Goal: Find specific page/section: Find specific page/section

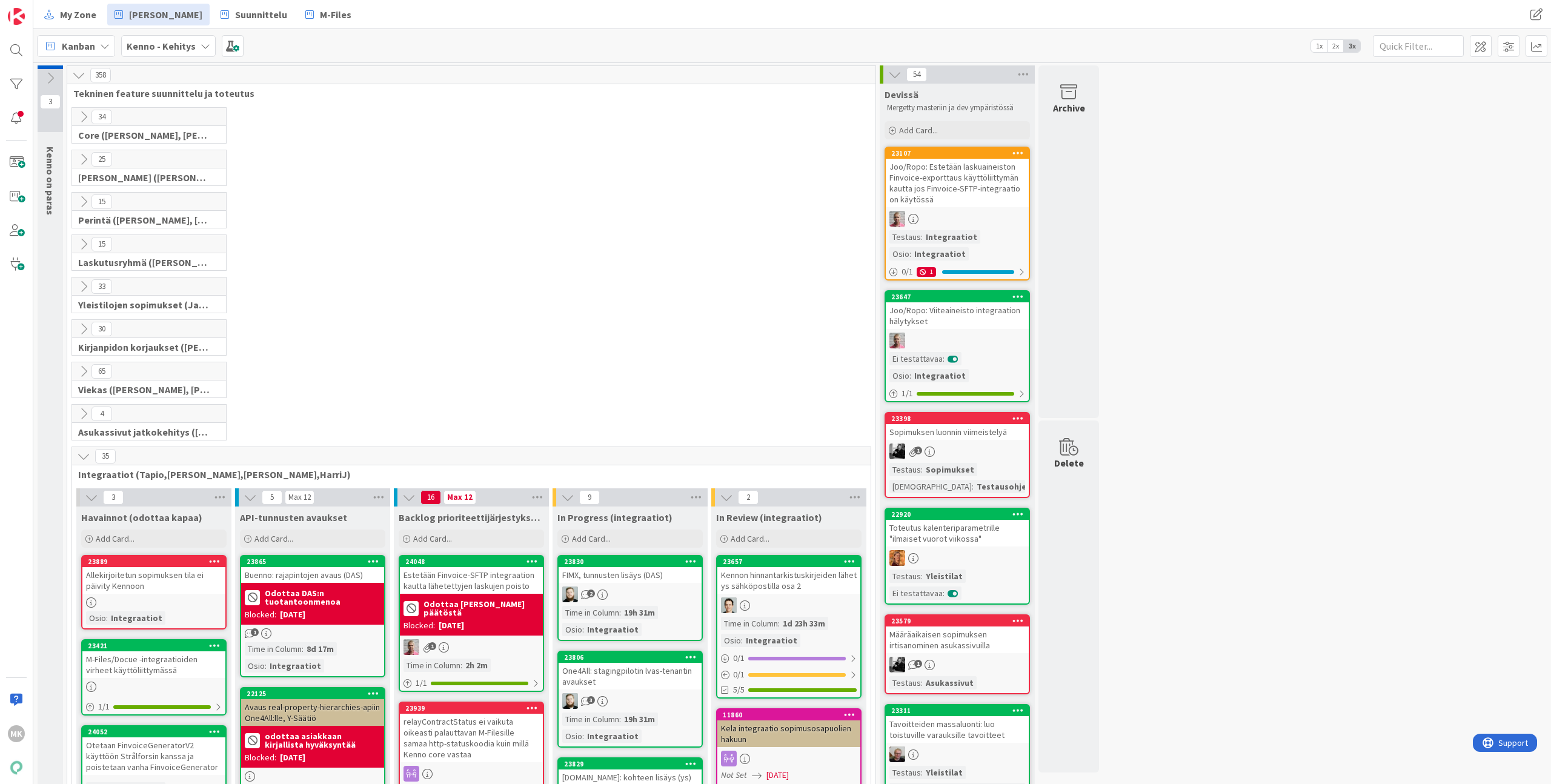
scroll to position [277, 0]
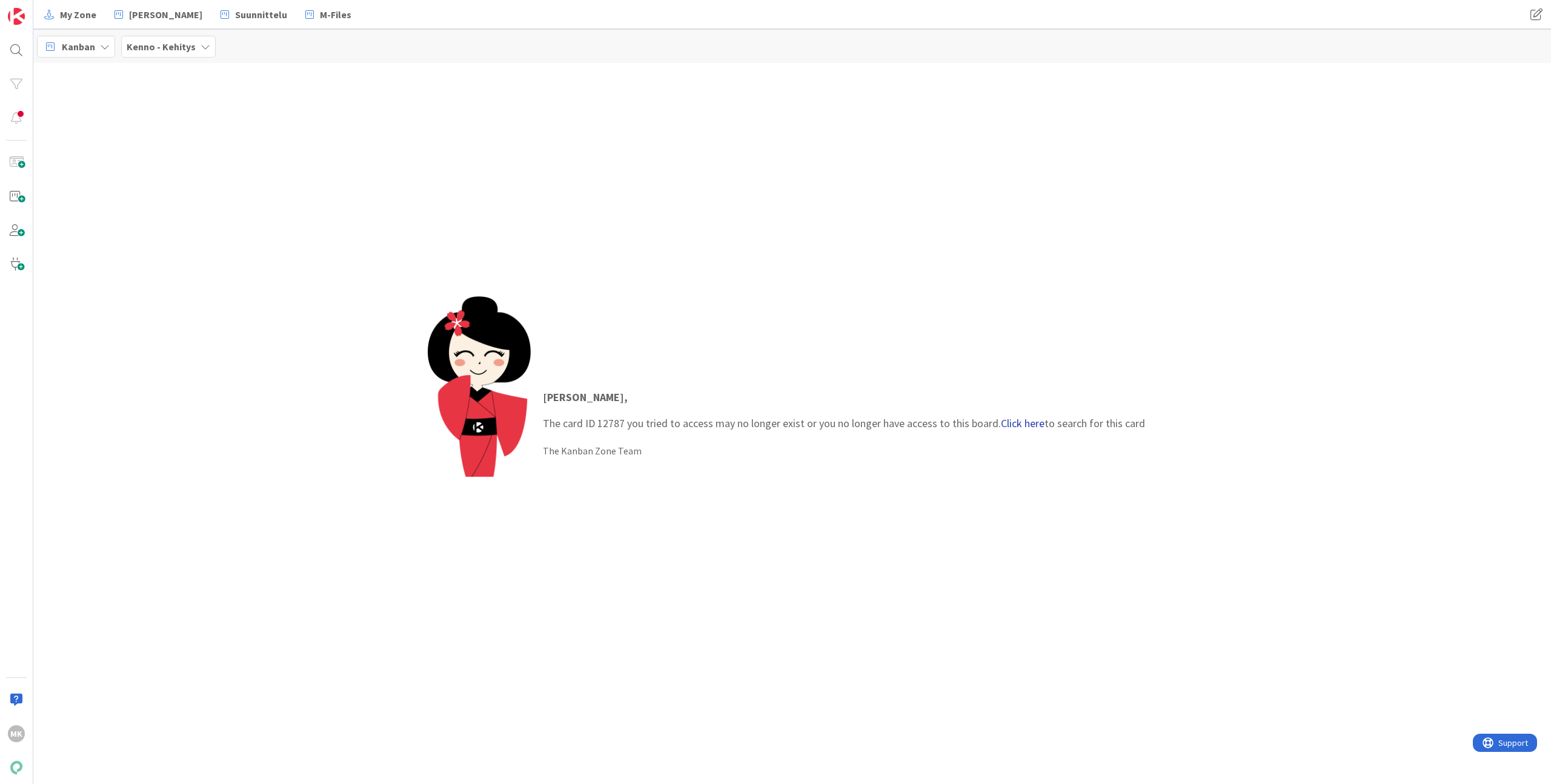
click at [1017, 427] on link "Click here" at bounding box center [1022, 423] width 43 height 14
click at [188, 116] on div "Search 12787 Search All Boards Kenno - Testaus › Archive 12787 Housing: sisäänm…" at bounding box center [140, 392] width 215 height 784
click at [185, 106] on span "Housing: sisäänmuuttotarkastuslomake" at bounding box center [157, 107] width 143 height 11
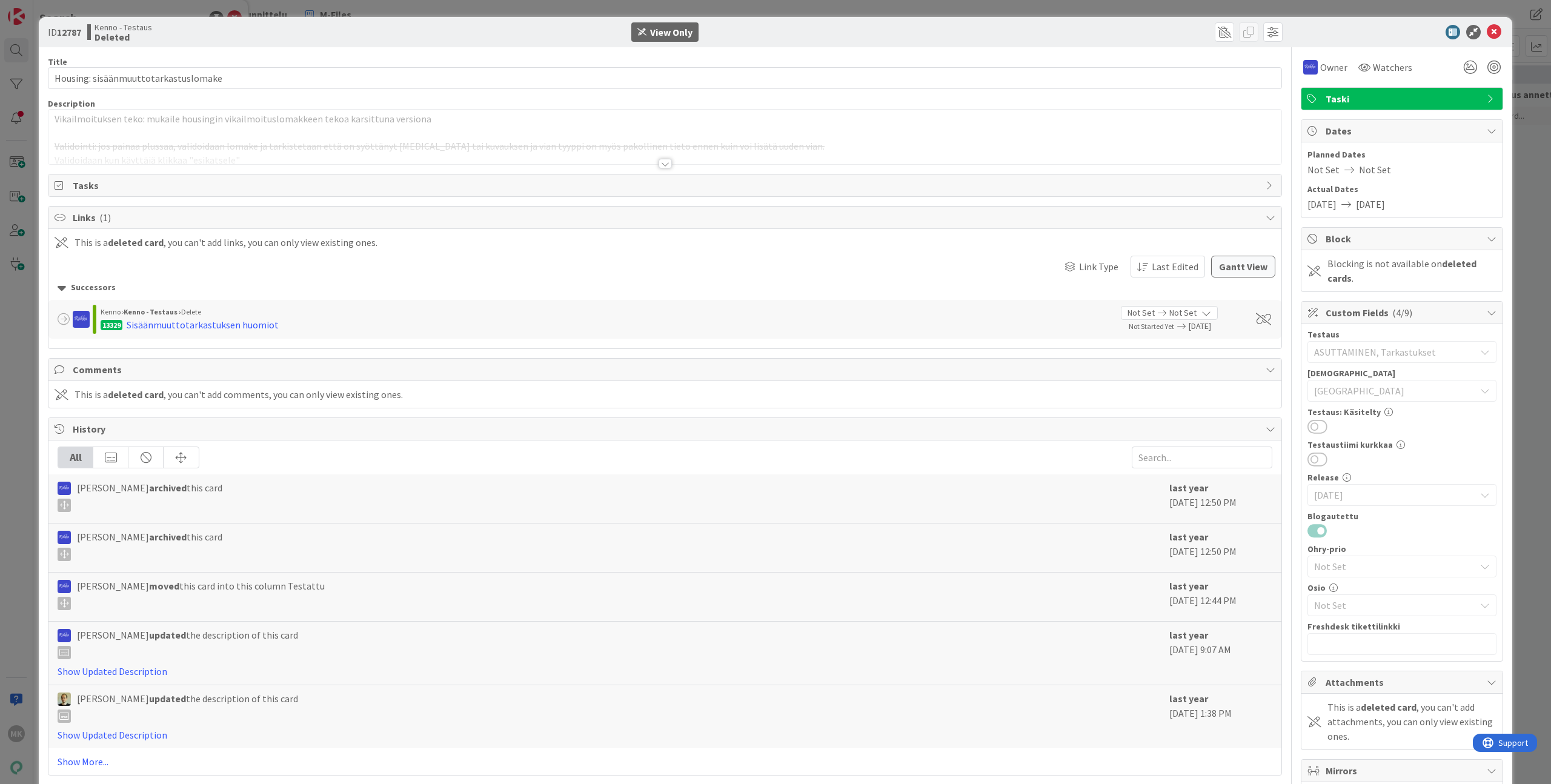
click at [463, 160] on div at bounding box center [665, 149] width 1233 height 31
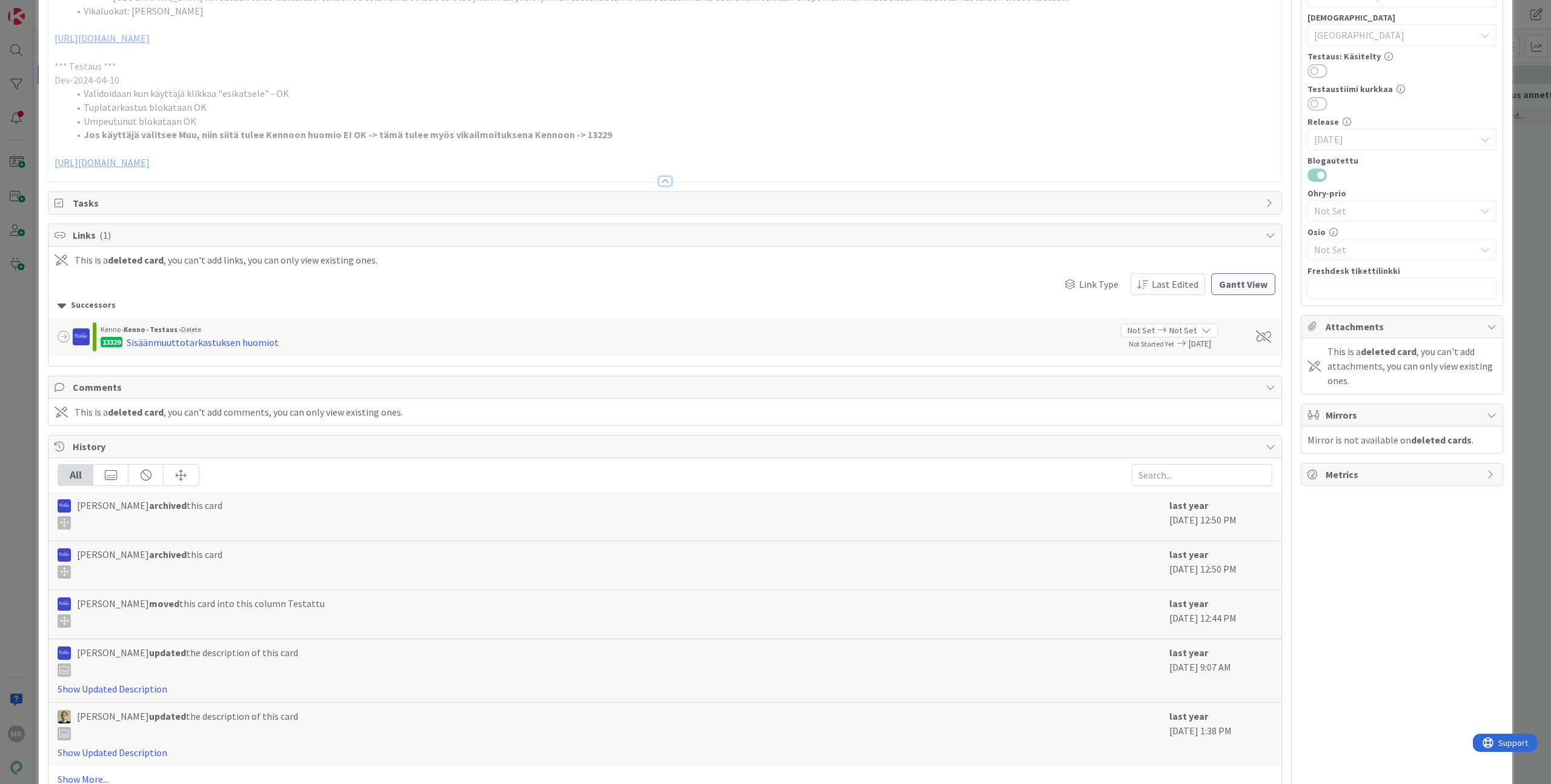
scroll to position [390, 0]
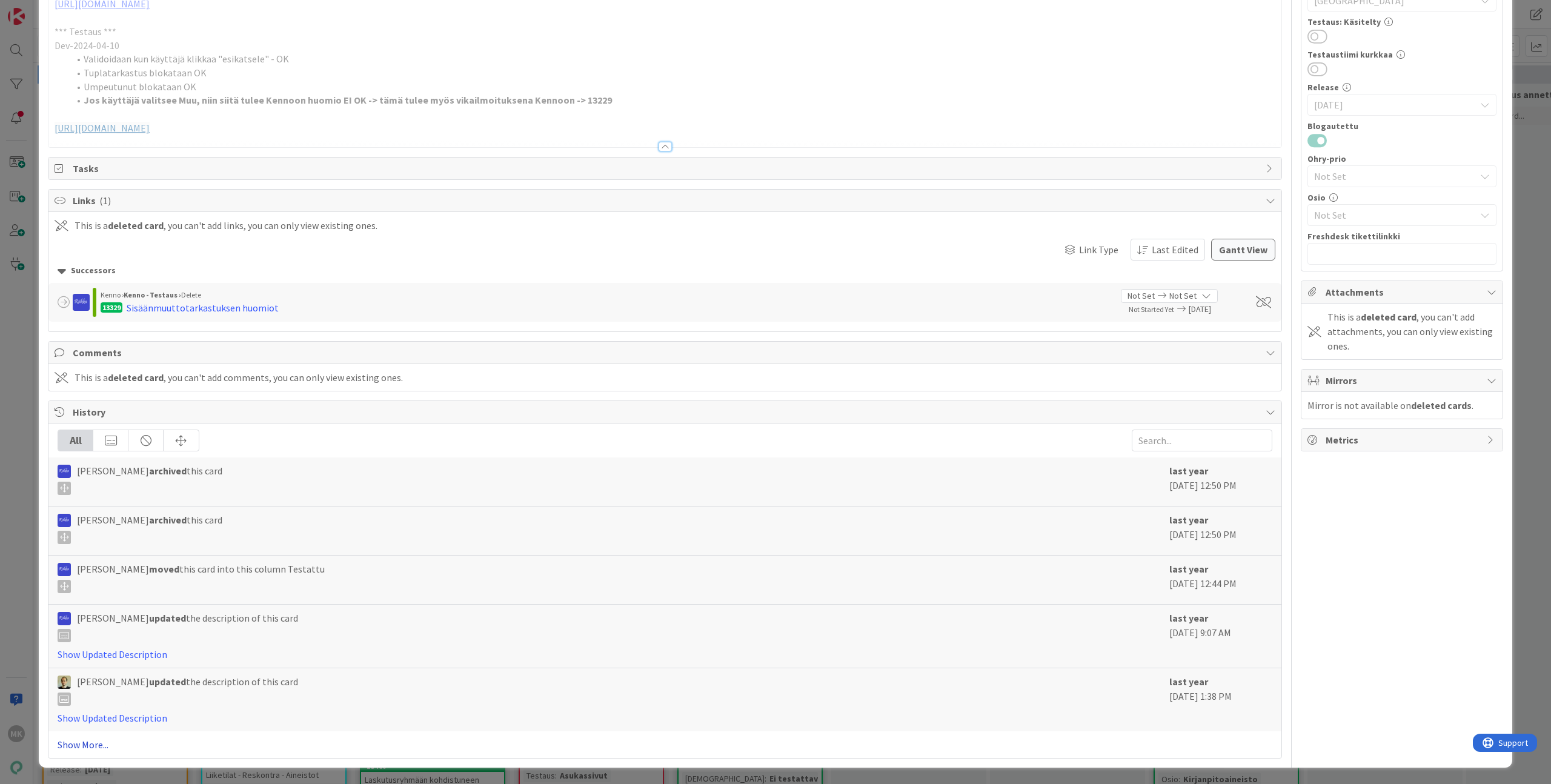
click at [98, 744] on link "Show More..." at bounding box center [664, 744] width 1215 height 15
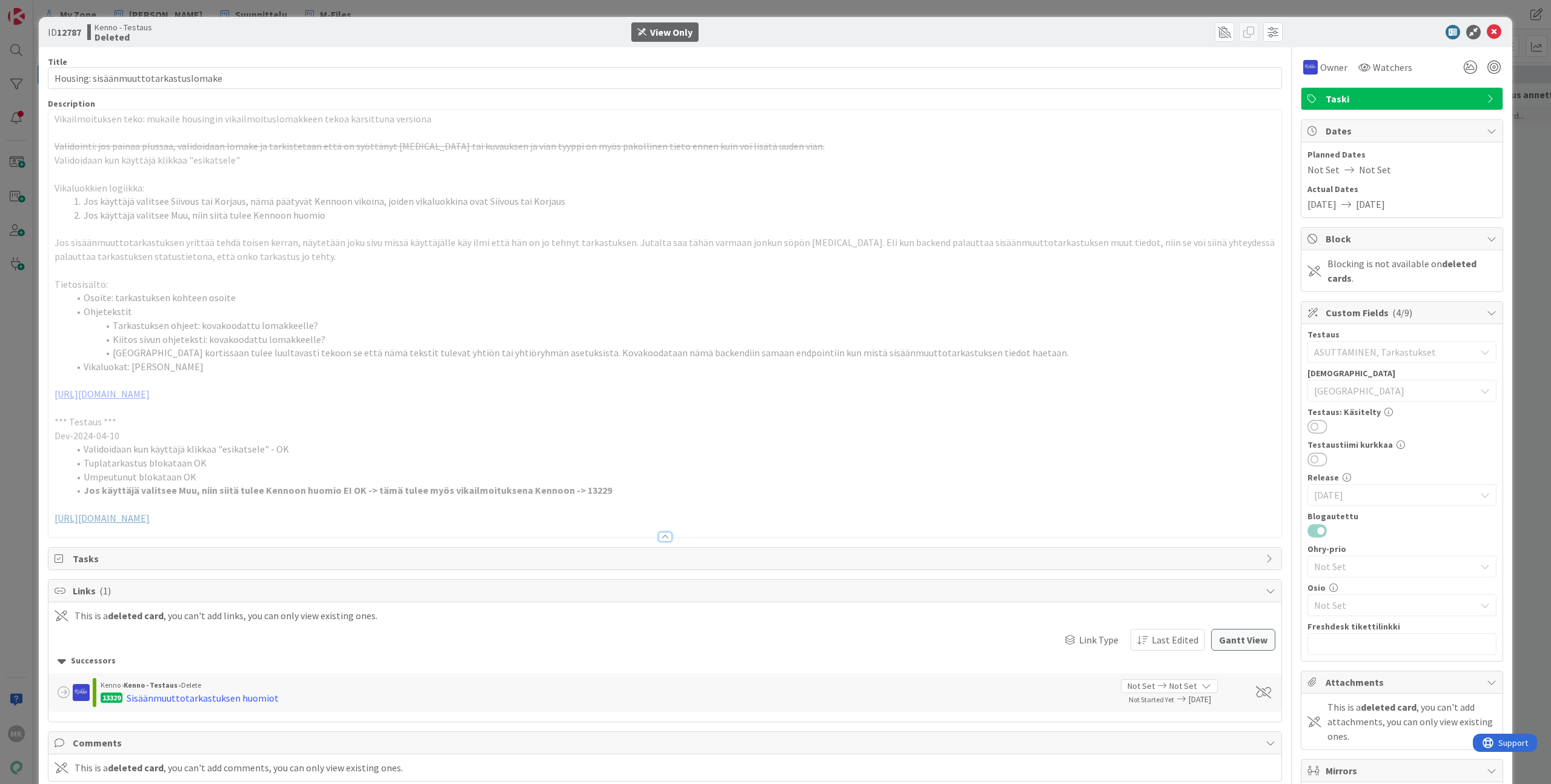
scroll to position [408, 0]
